Goal: Transaction & Acquisition: Register for event/course

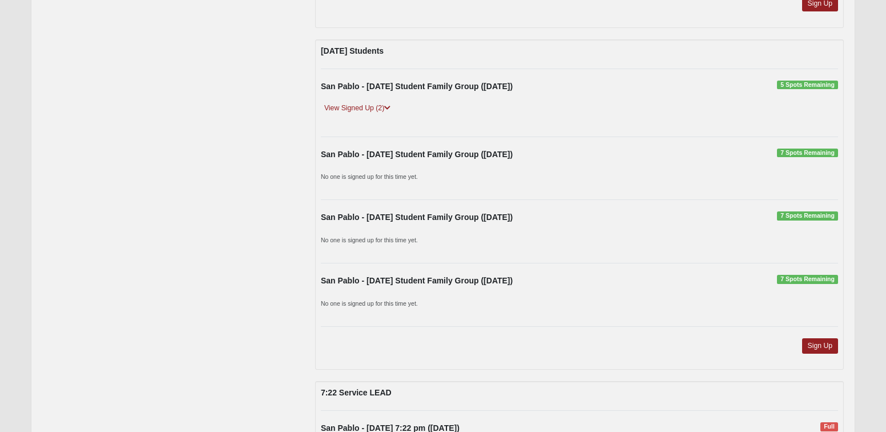
scroll to position [1827, 0]
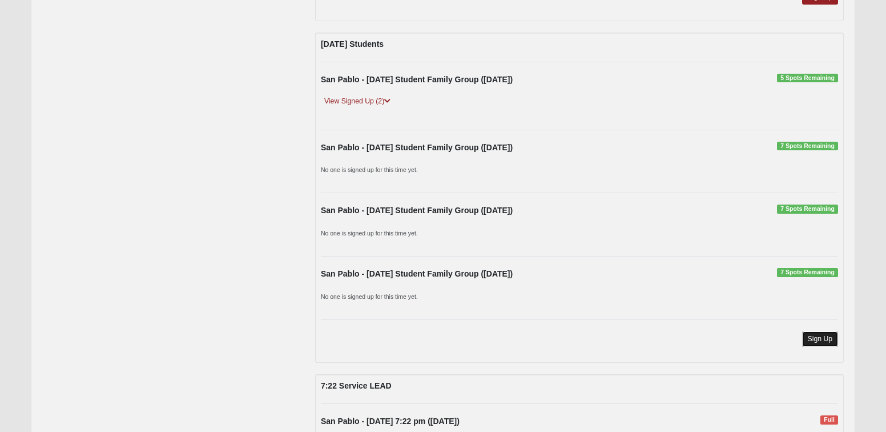
click at [816, 339] on link "Sign Up" at bounding box center [820, 338] width 37 height 15
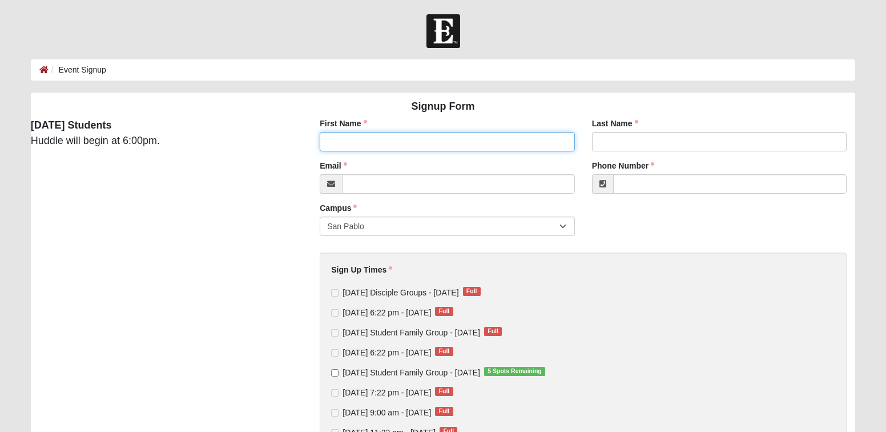
click at [345, 146] on input "First Name" at bounding box center [447, 141] width 255 height 19
type input "Larry"
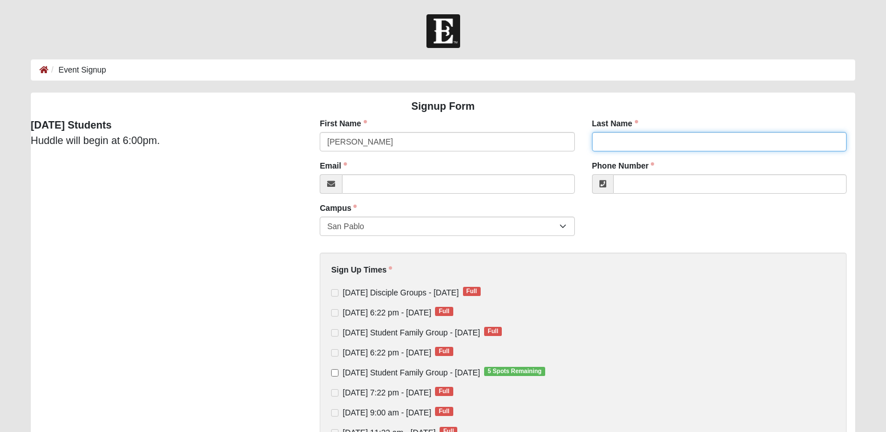
type input "Mortensen"
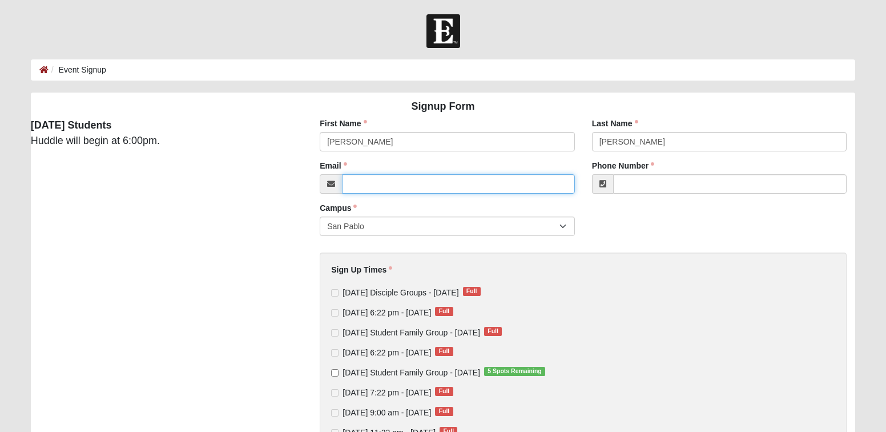
type input "lmor10sen@comcast.net"
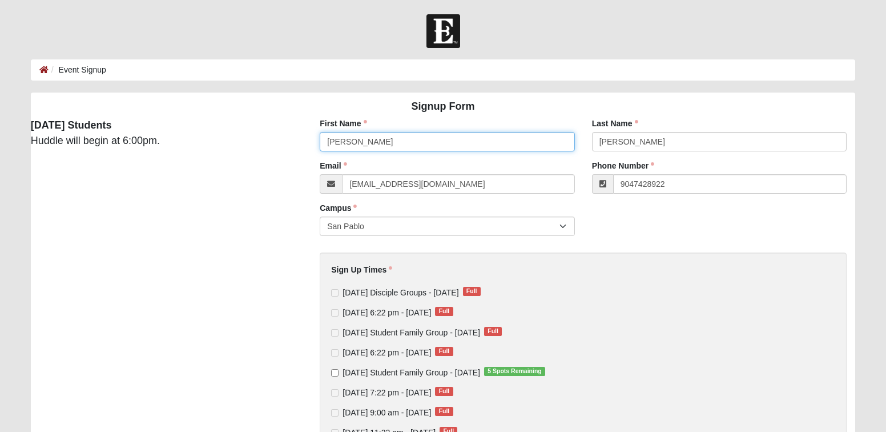
type input "(904) 742-8922"
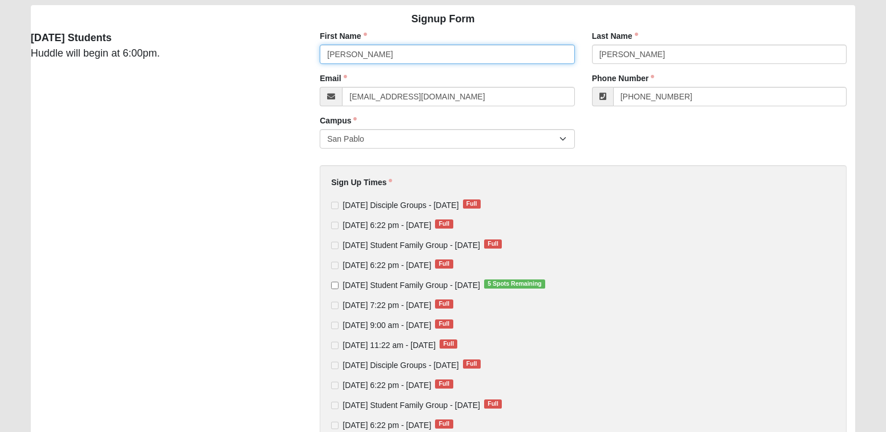
scroll to position [114, 0]
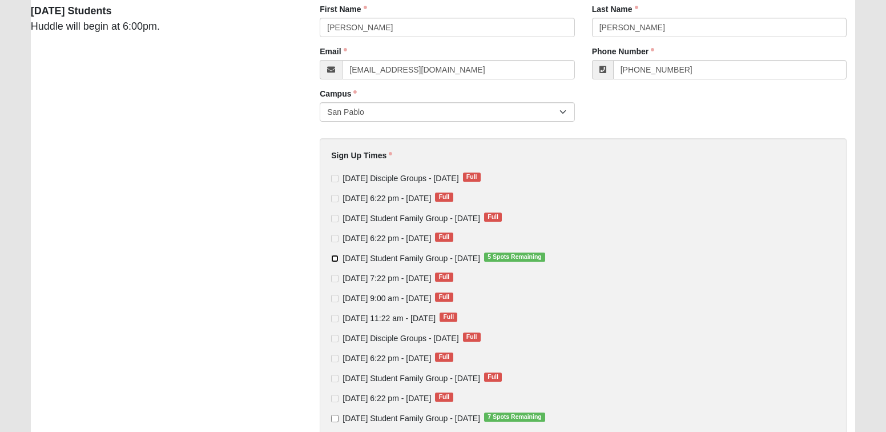
click at [336, 259] on input "Wednesday Student Family Group - Oct 1 2025 5 Spots Remaining" at bounding box center [334, 258] width 7 height 7
checkbox input "true"
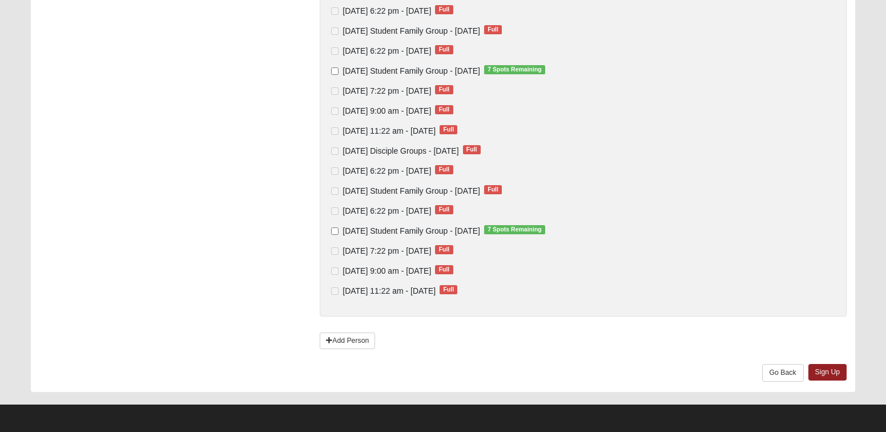
scroll to position [463, 0]
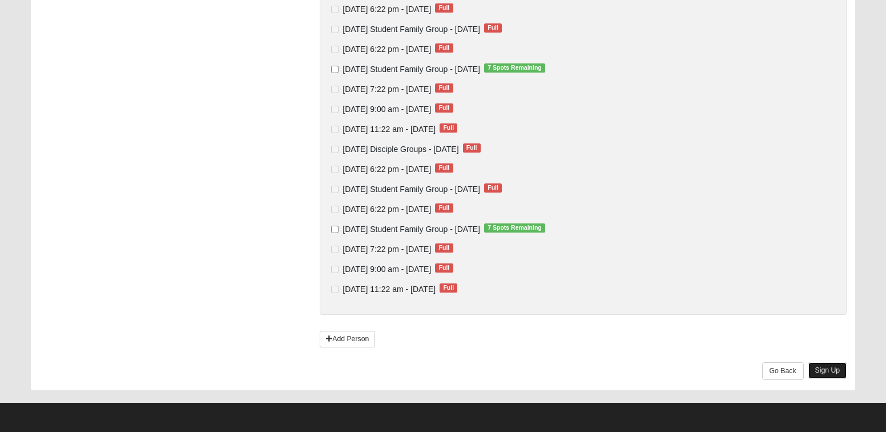
click at [828, 369] on link "Sign Up" at bounding box center [827, 370] width 39 height 17
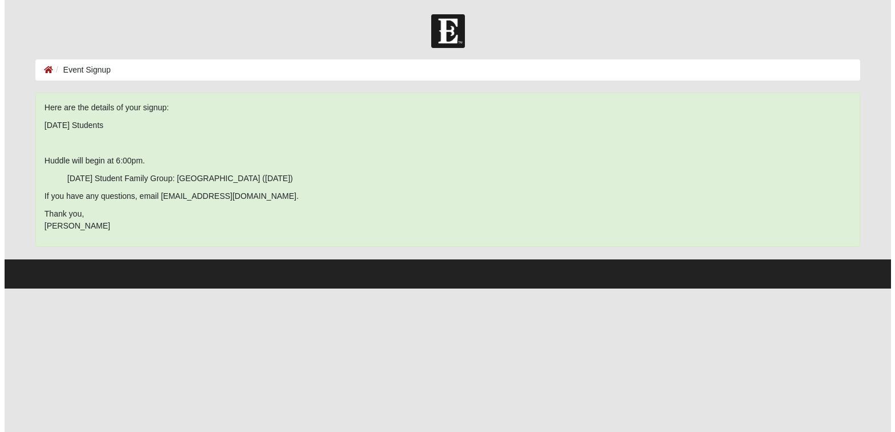
scroll to position [0, 0]
